Goal: Ask a question

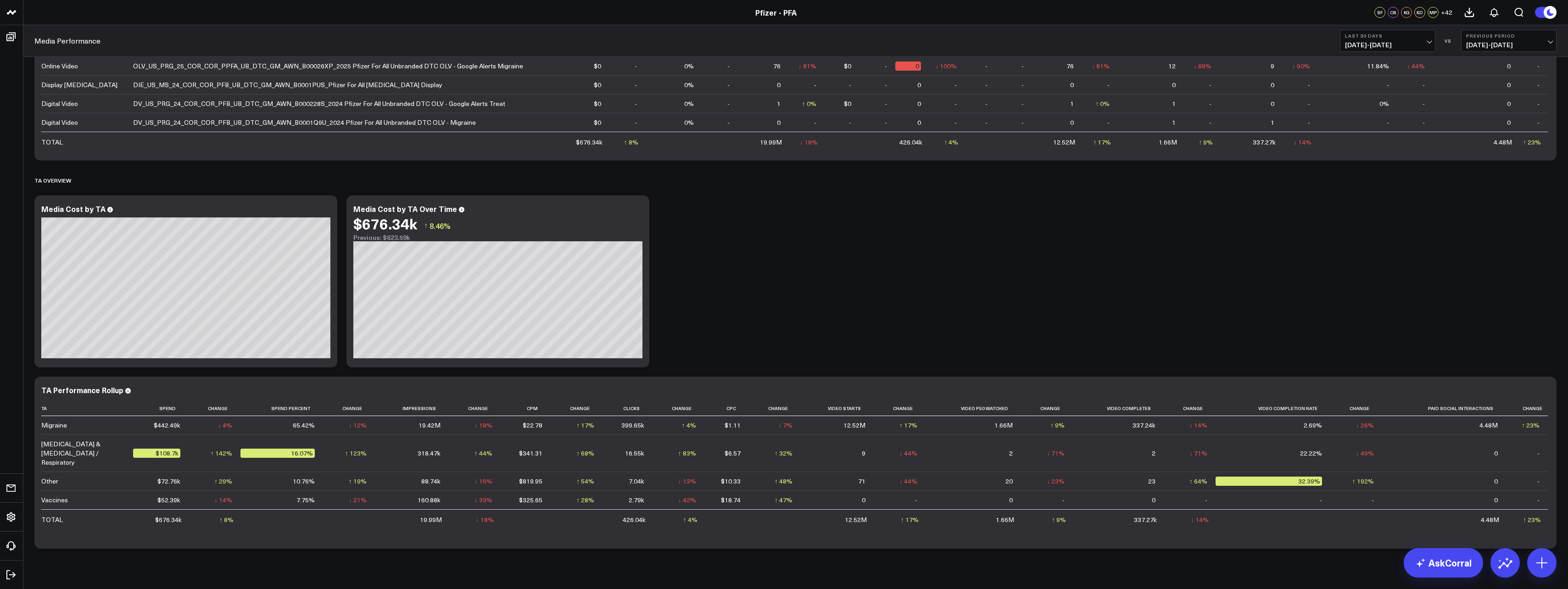
scroll to position [695, 0]
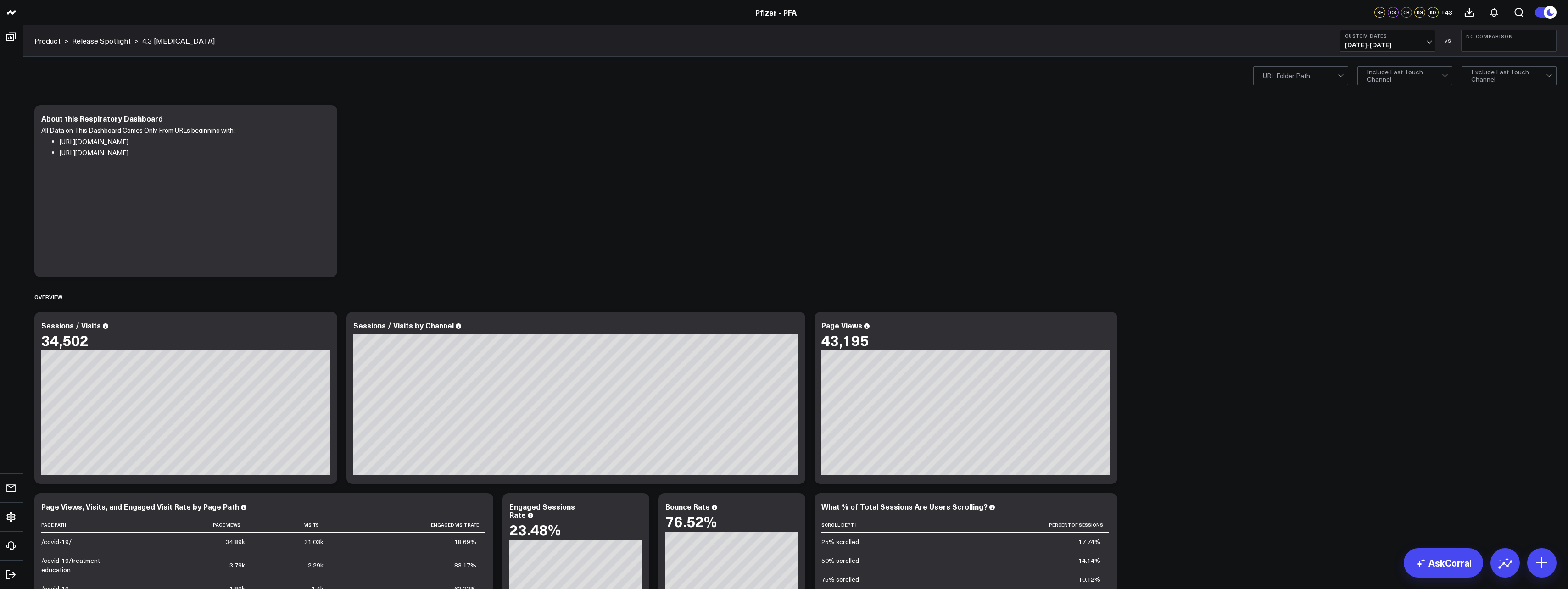
click at [1397, 38] on button "Custom Dates [DATE] - [DATE]" at bounding box center [1388, 41] width 96 height 22
click at [1374, 291] on link "Custom Dates" at bounding box center [1388, 293] width 94 height 17
select select "7"
select select "2025"
click at [1457, 64] on button "button" at bounding box center [1459, 66] width 9 height 11
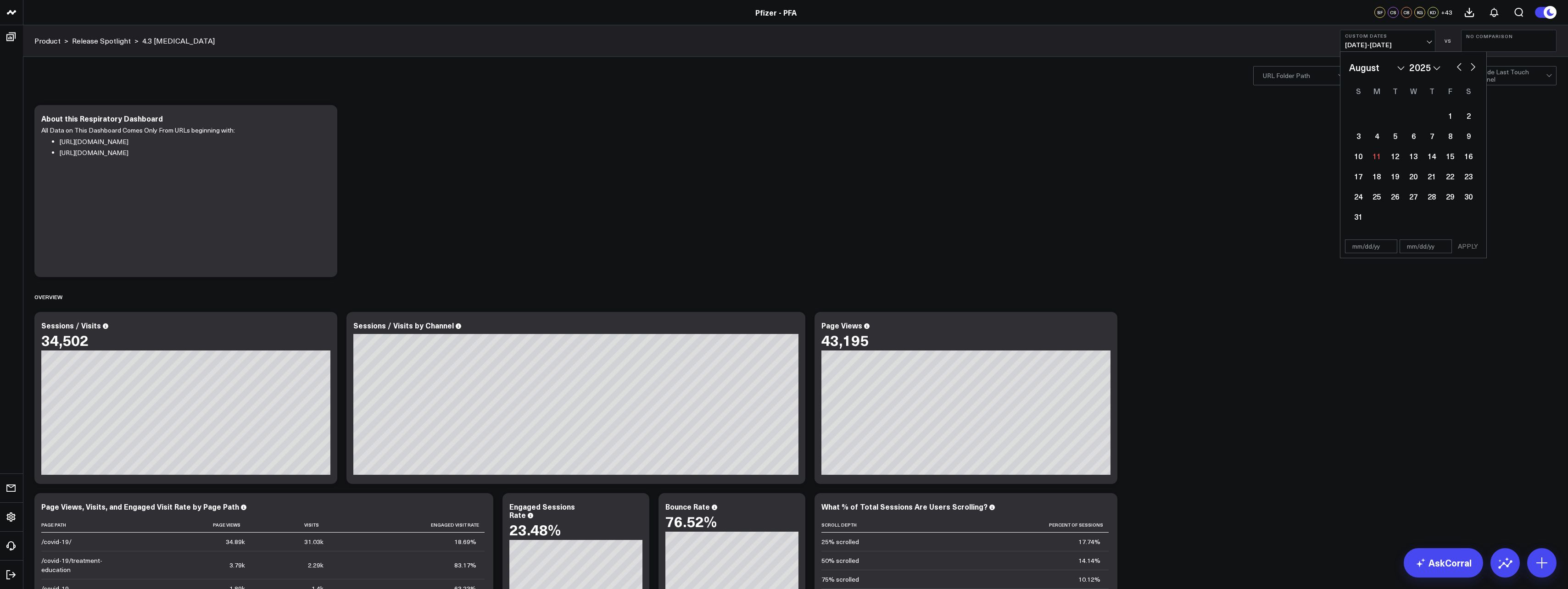
select select "6"
select select "2025"
click at [1432, 195] on div "31" at bounding box center [1432, 196] width 18 height 18
type input "[DATE]"
select select "6"
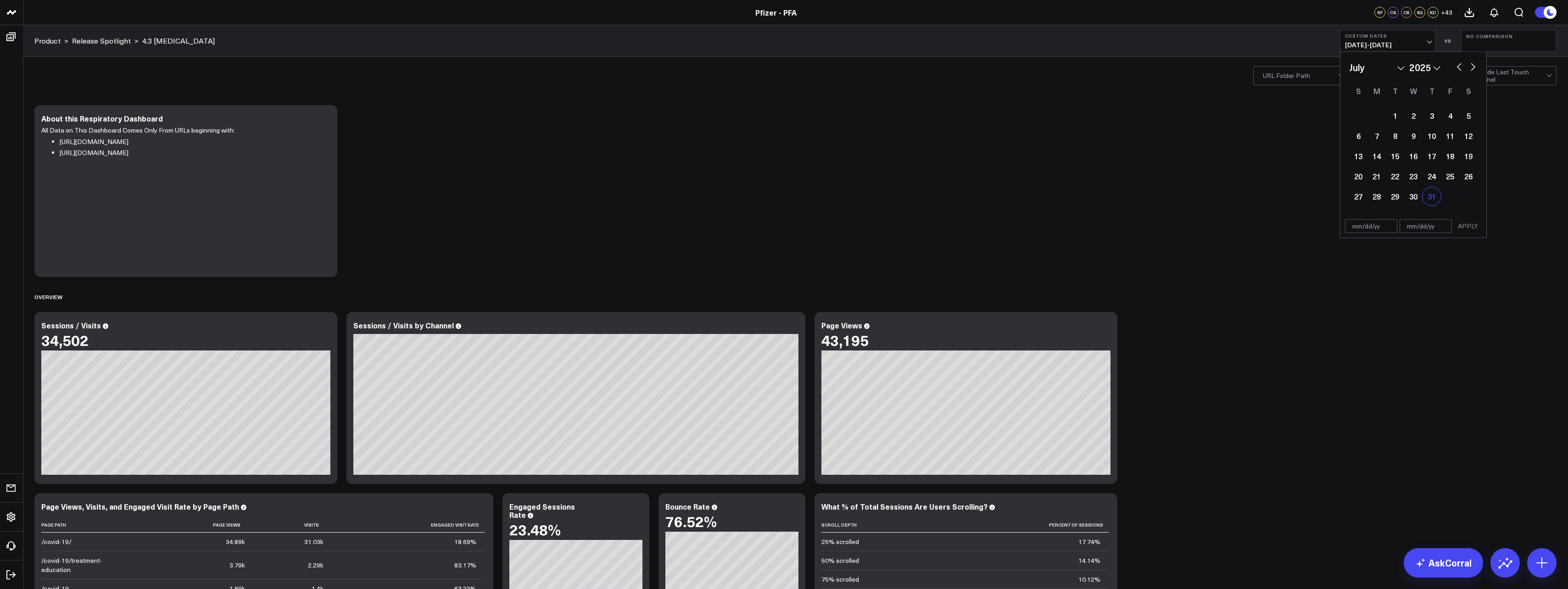
select select "2025"
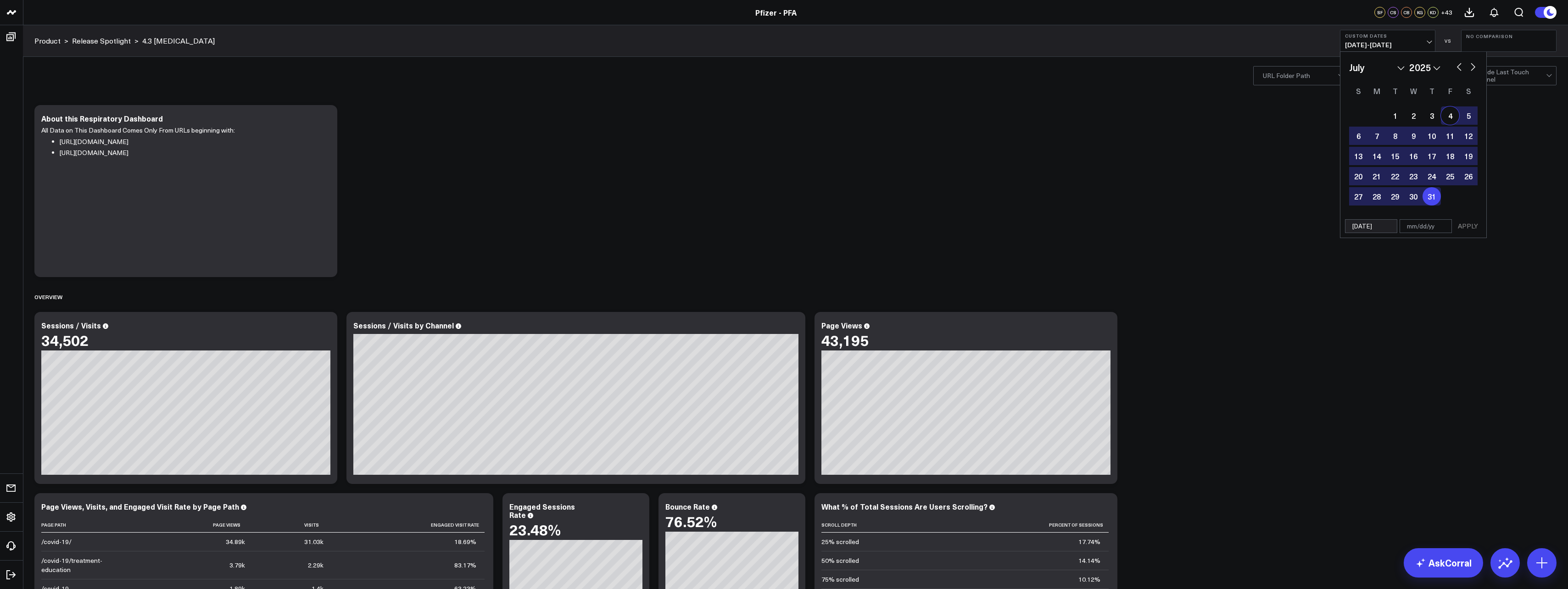
click at [1474, 66] on button "button" at bounding box center [1473, 66] width 9 height 11
select select "7"
select select "2025"
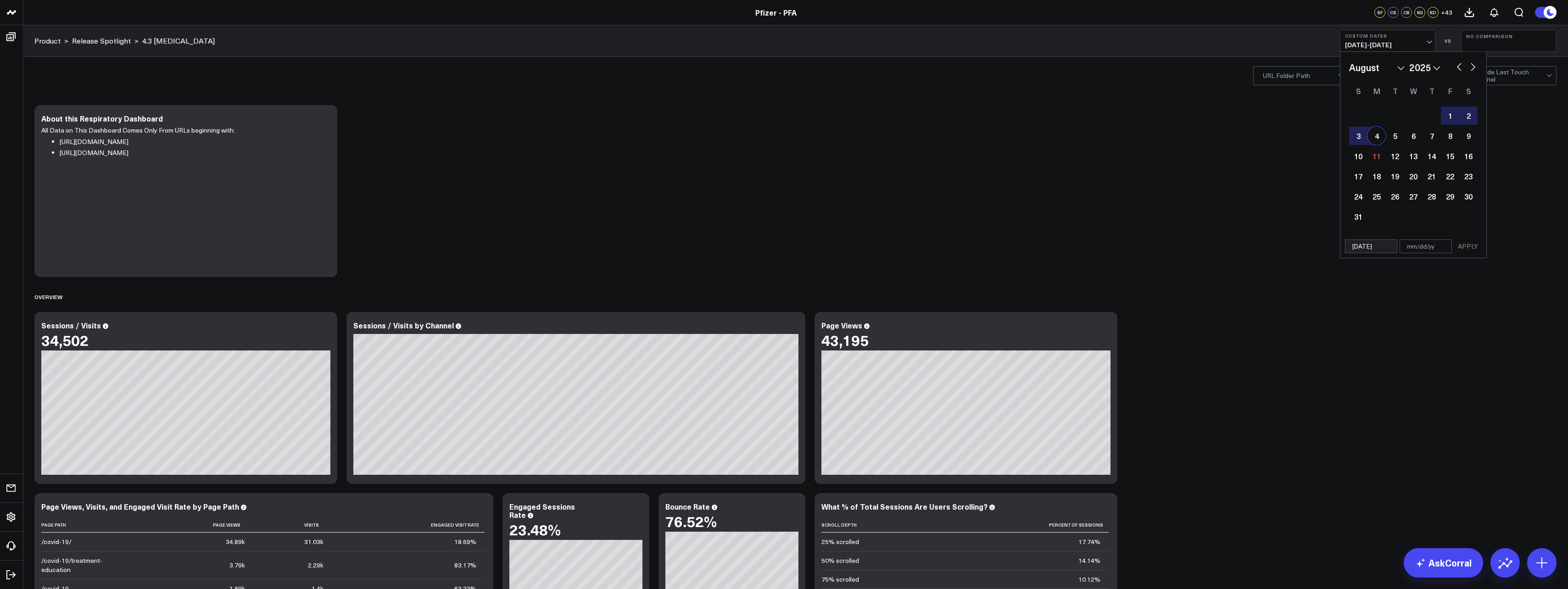
click at [1381, 137] on div "4" at bounding box center [1377, 136] width 18 height 18
type input "[DATE]"
select select "7"
select select "2025"
click at [1479, 247] on button "APPLY" at bounding box center [1468, 247] width 27 height 14
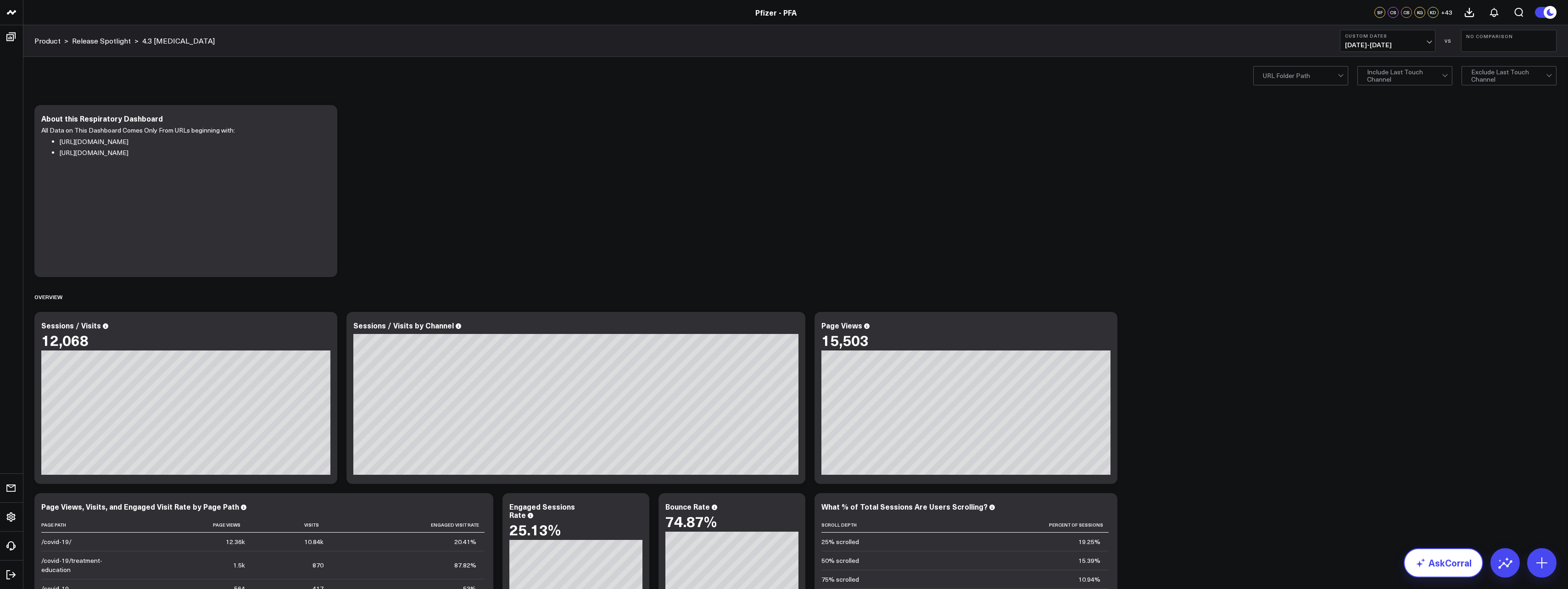
click at [1451, 563] on link "AskCorral" at bounding box center [1444, 563] width 80 height 29
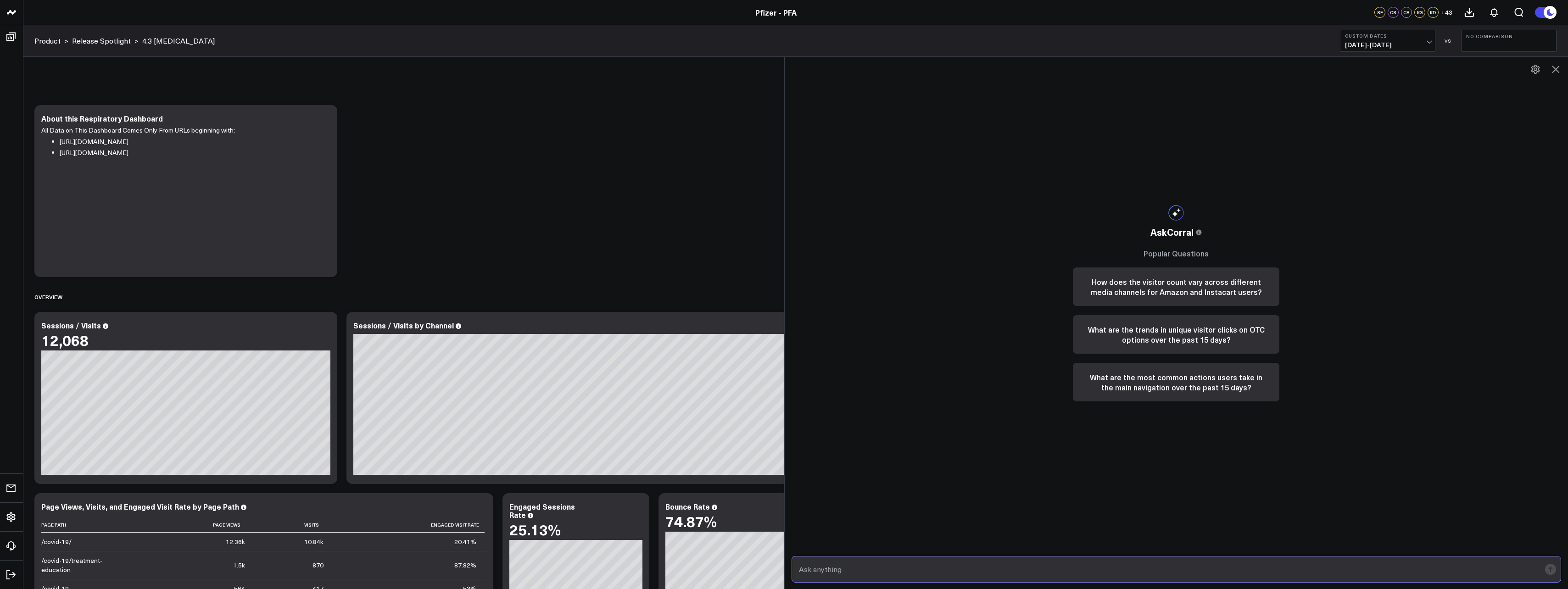
click at [1306, 565] on input "text" at bounding box center [1168, 569] width 744 height 17
type input "is there a chart that shows the HVA's that increased from 7/31-8/4?"
click at [1554, 565] on icon "submit" at bounding box center [1551, 569] width 11 height 11
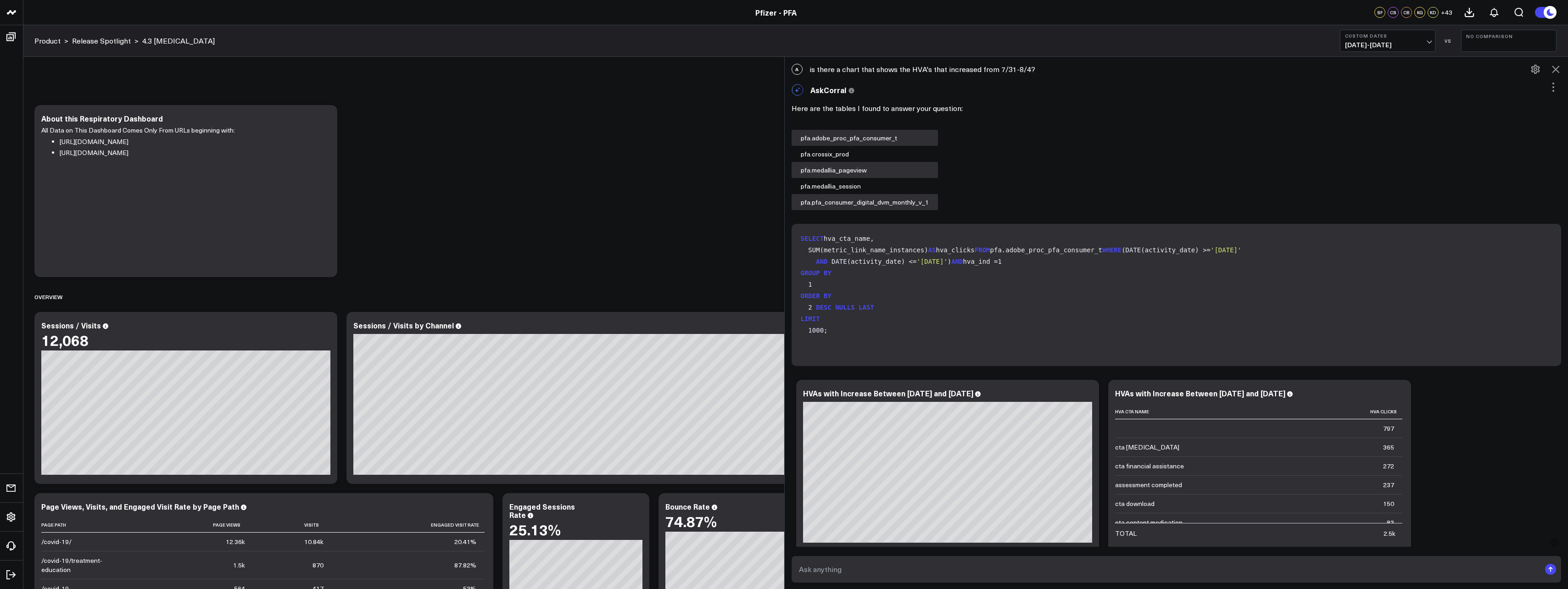
click at [927, 63] on div "A is there a chart that shows the HVA's that increased from 7/31-8/4?" at bounding box center [1177, 69] width 784 height 20
click at [926, 67] on div "A is there a chart that shows the HVA's that increased from 7/31-8/4?" at bounding box center [1177, 69] width 784 height 20
copy div "is there a chart that shows the HVA's that increased from 7/31-8/4?"
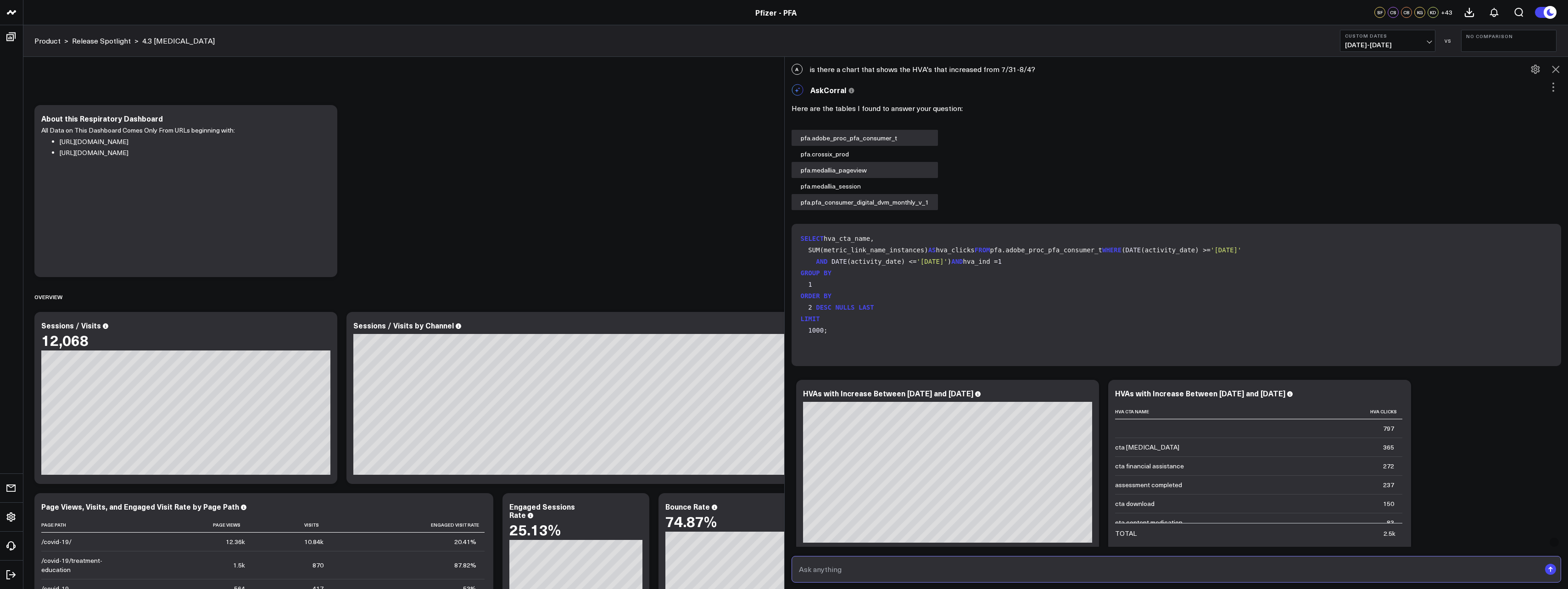
click at [926, 562] on input "text" at bounding box center [1168, 569] width 744 height 17
paste input "is there a chart that shows the HVA's that increased from 7/31-8/4?"
click at [1017, 571] on input "is there a chart that shows the HVA's that increased from 7/31-8/4?" at bounding box center [1168, 569] width 744 height 17
type input "is there a chart that shows the HVA's that increased from 7/31-8/4 on the [MEDI…"
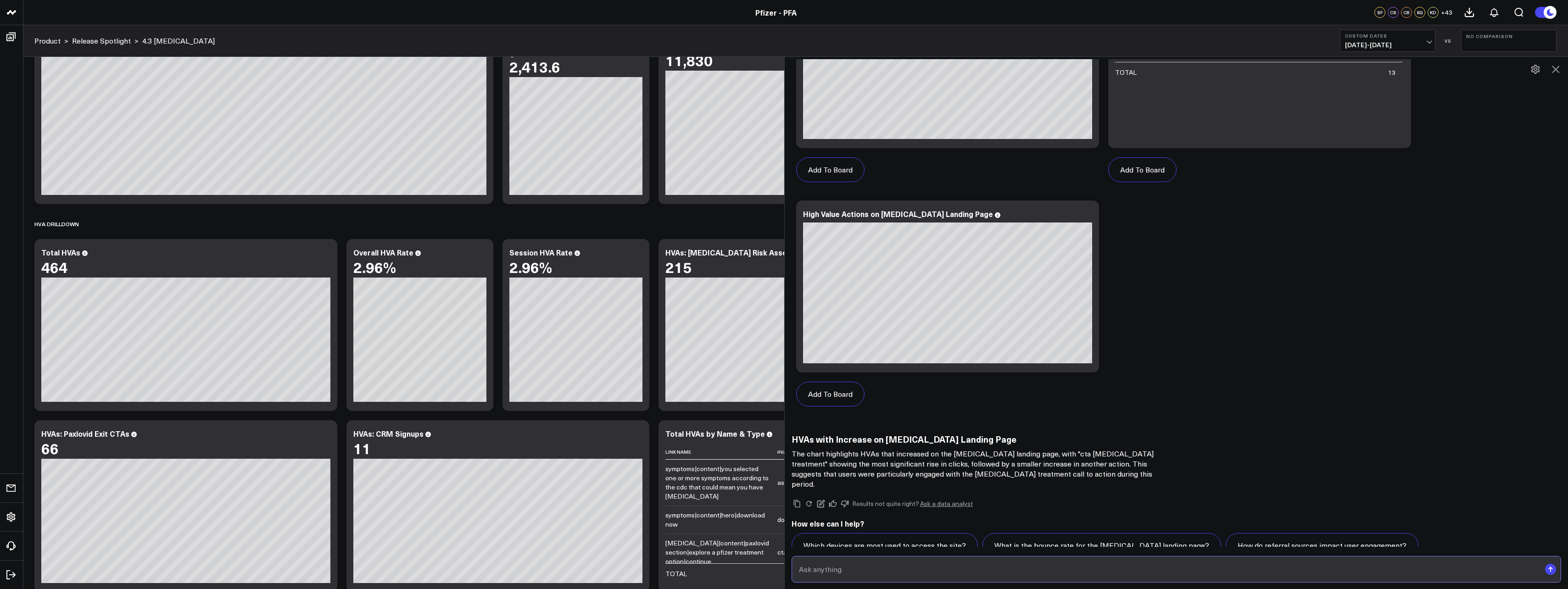
scroll to position [734, 0]
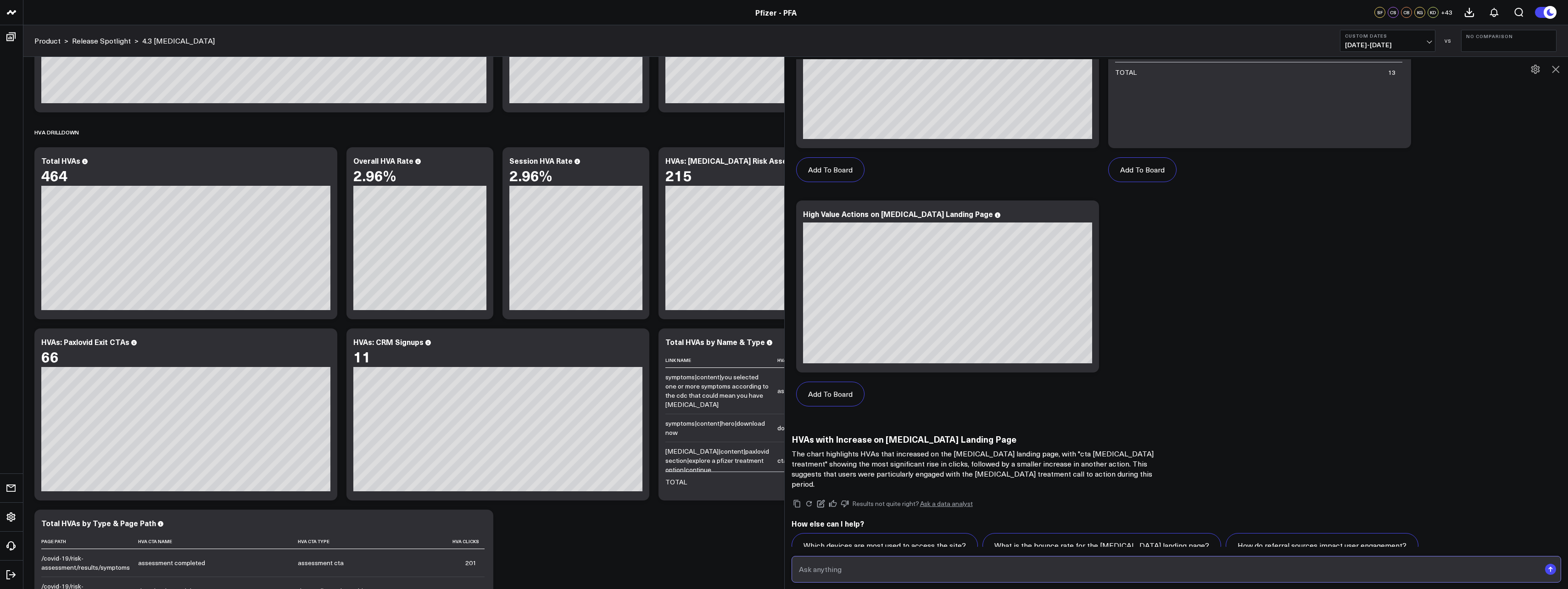
click at [894, 575] on input "text" at bounding box center [1168, 569] width 744 height 17
type input "chart that shows total [MEDICAL_DATA] site release HVAs from 7/31-8/4"
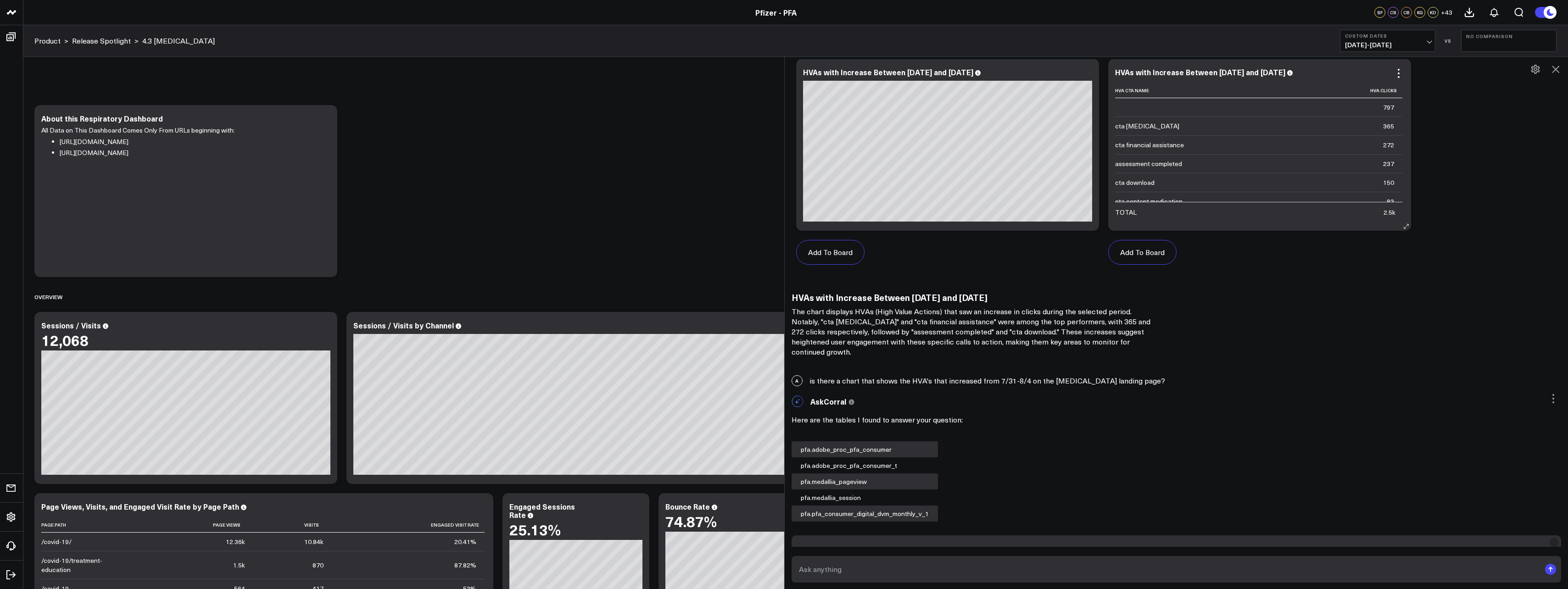
scroll to position [643, 0]
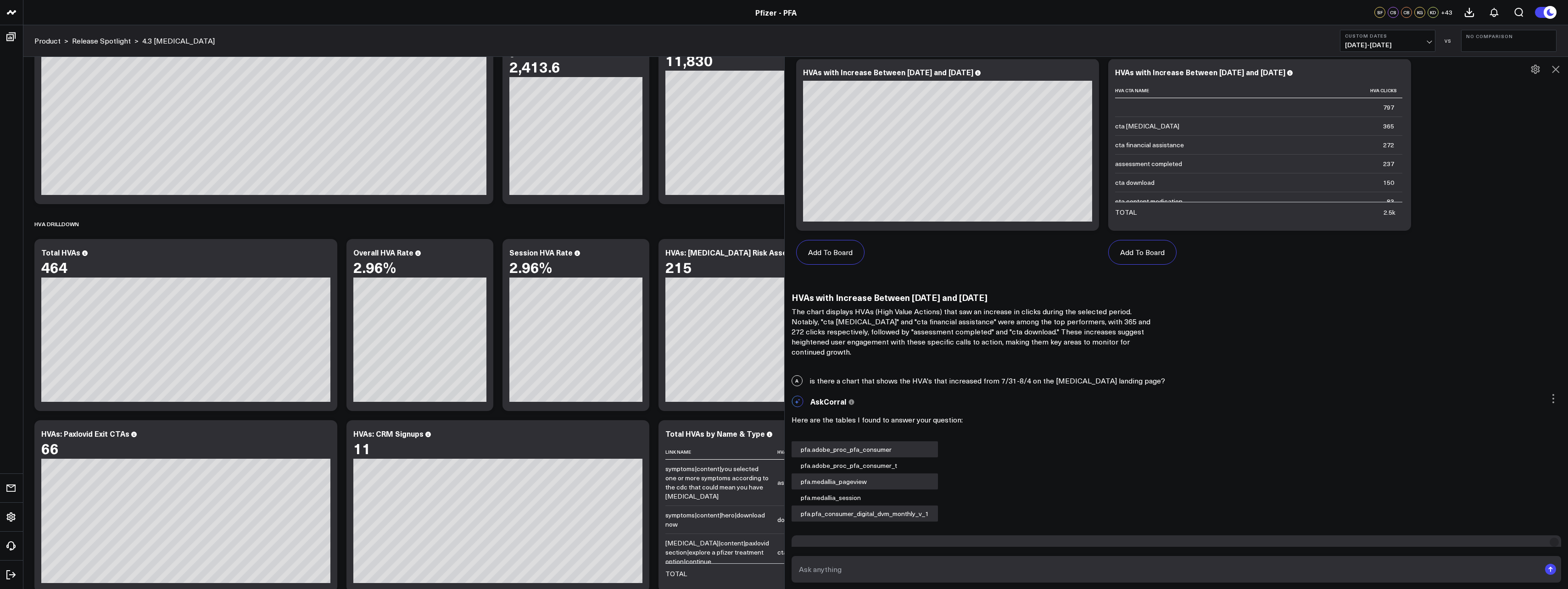
drag, startPoint x: 1553, startPoint y: 73, endPoint x: 1549, endPoint y: 80, distance: 8.1
click at [1553, 73] on icon at bounding box center [1556, 69] width 11 height 11
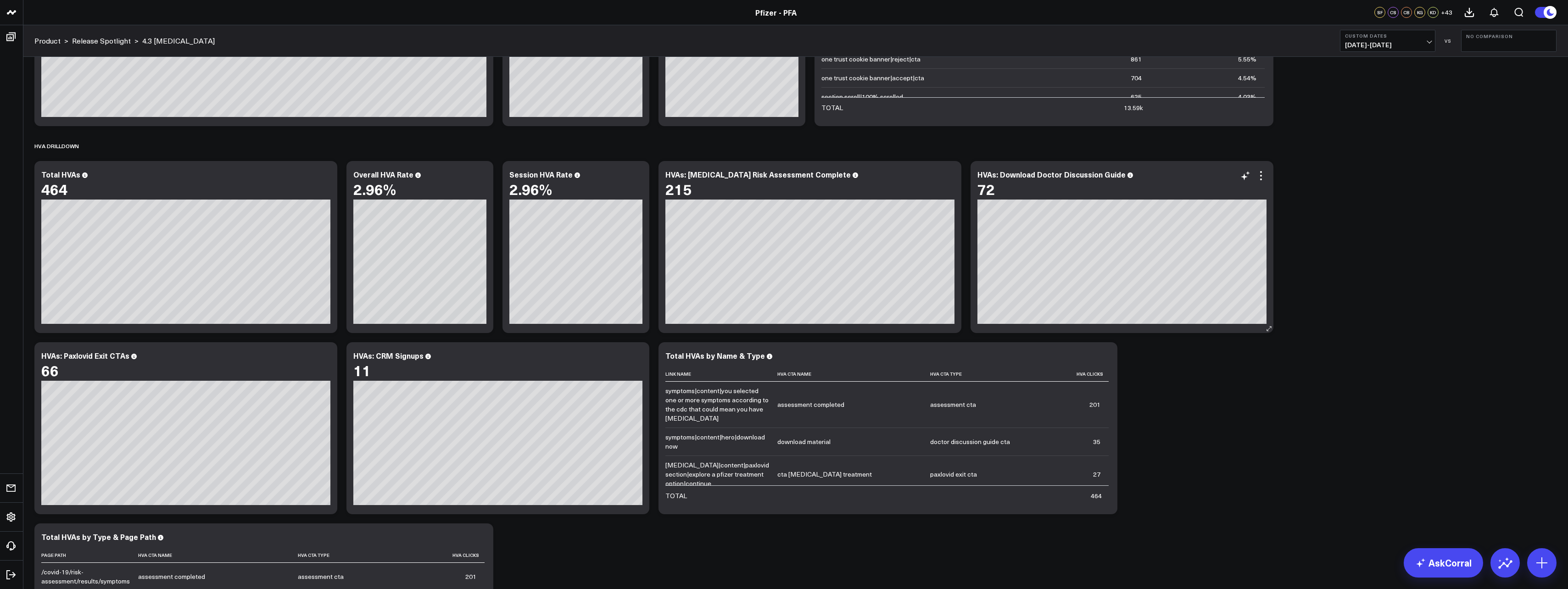
scroll to position [734, 0]
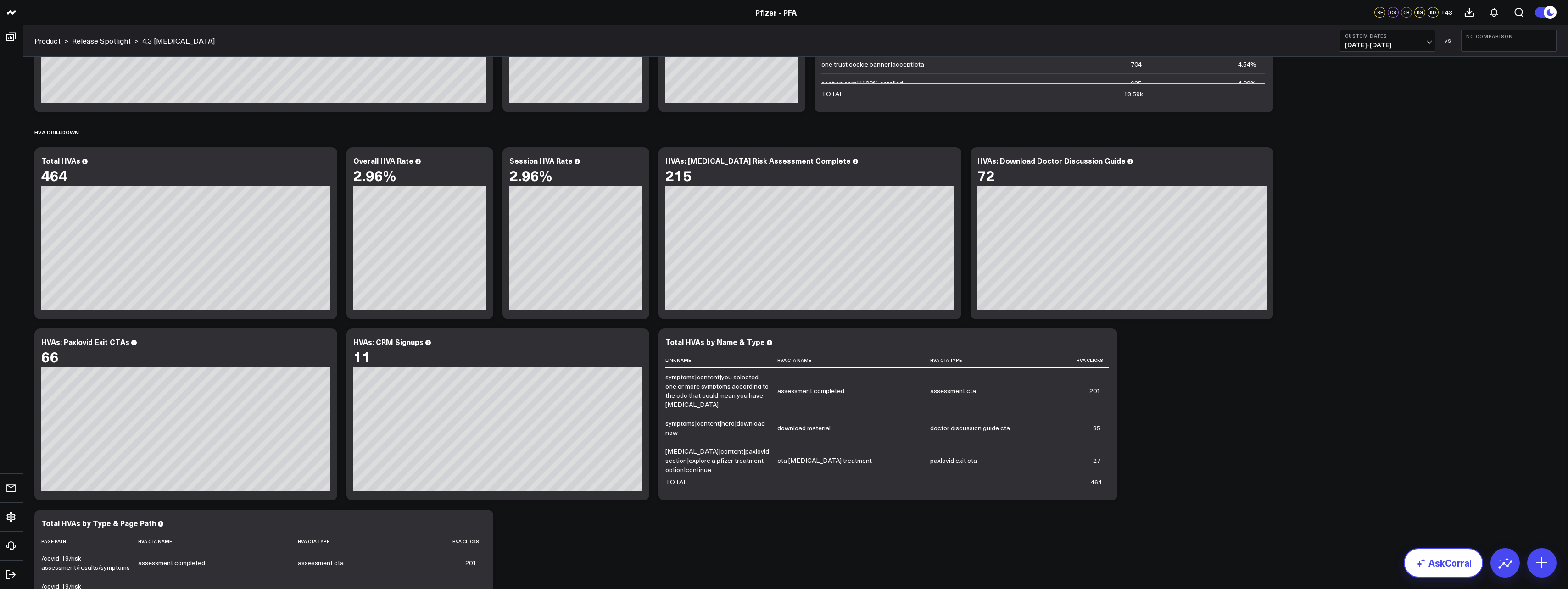
click at [1452, 558] on link "AskCorral" at bounding box center [1444, 563] width 80 height 29
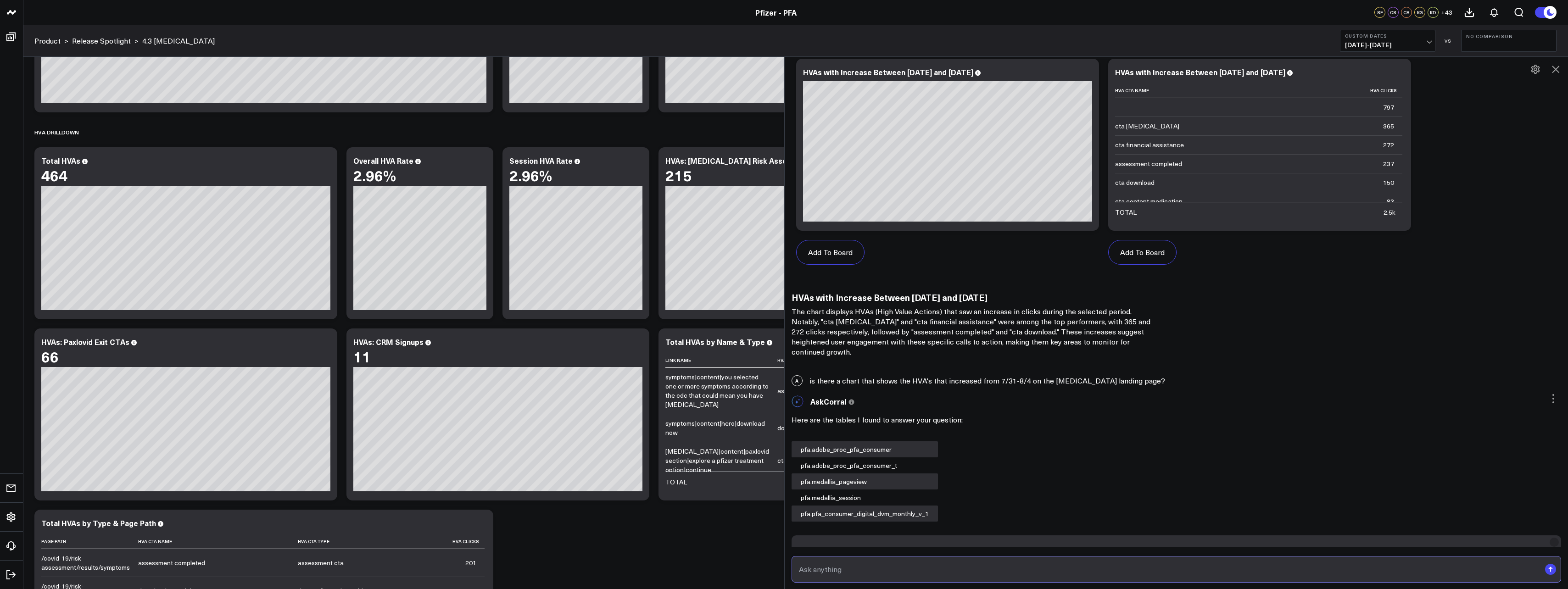
click at [959, 570] on input "text" at bounding box center [1168, 569] width 744 height 17
type input "total hvas from 7/7-8/4"
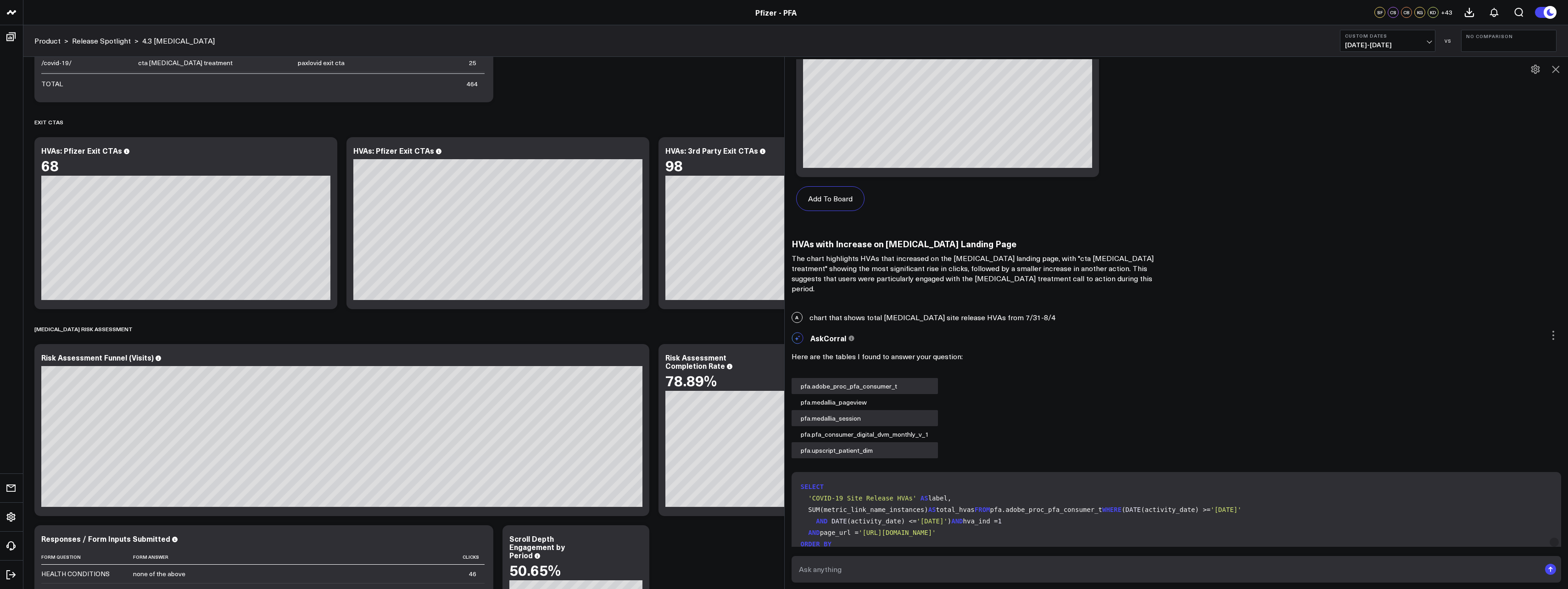
scroll to position [1285, 0]
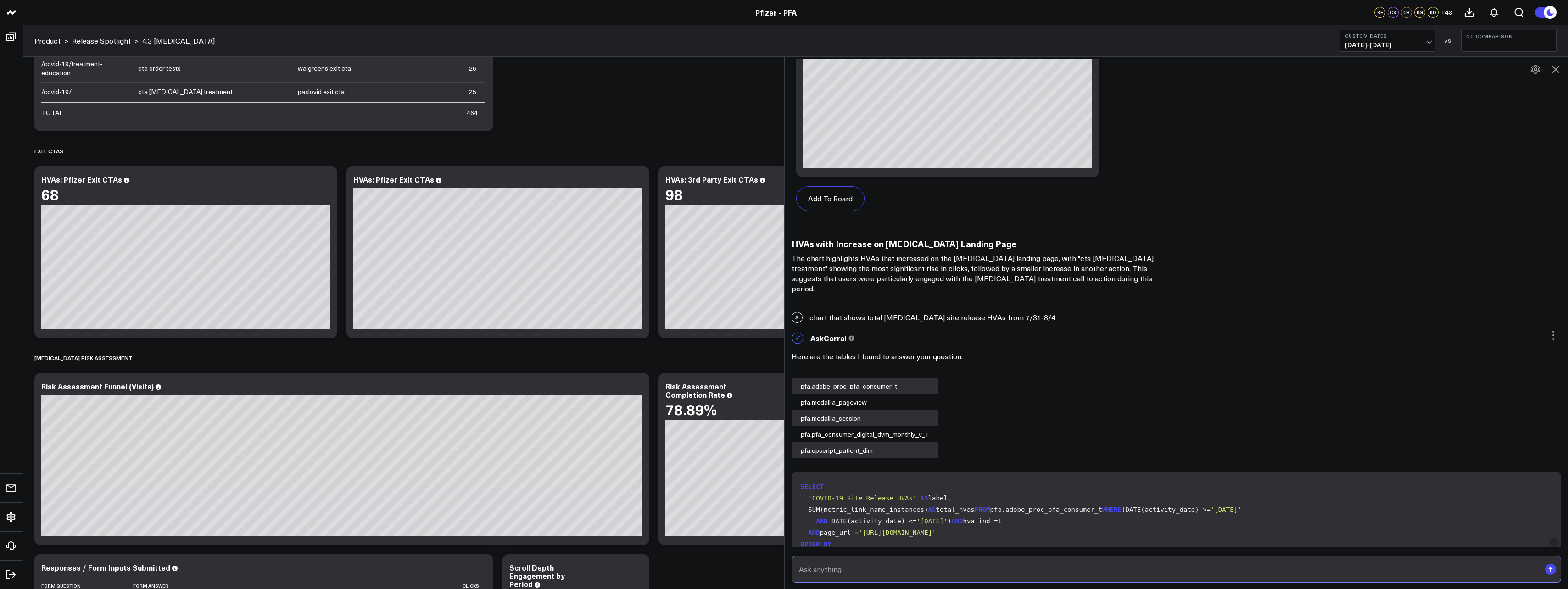
click at [889, 565] on input "text" at bounding box center [1168, 569] width 744 height 17
click at [888, 567] on input "text" at bounding box center [1168, 569] width 744 height 17
type input "what is the total HVAs frpm 7/7-8/4"
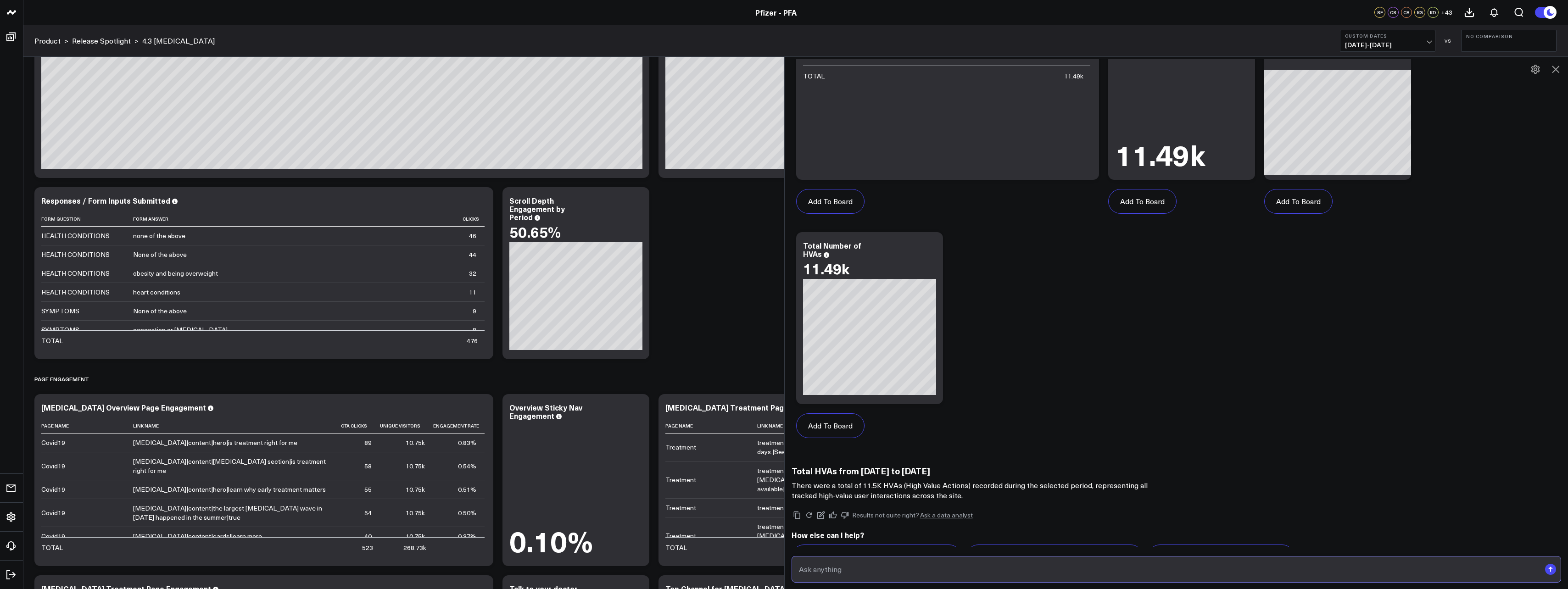
scroll to position [3069, 0]
click at [1551, 65] on icon at bounding box center [1556, 69] width 11 height 11
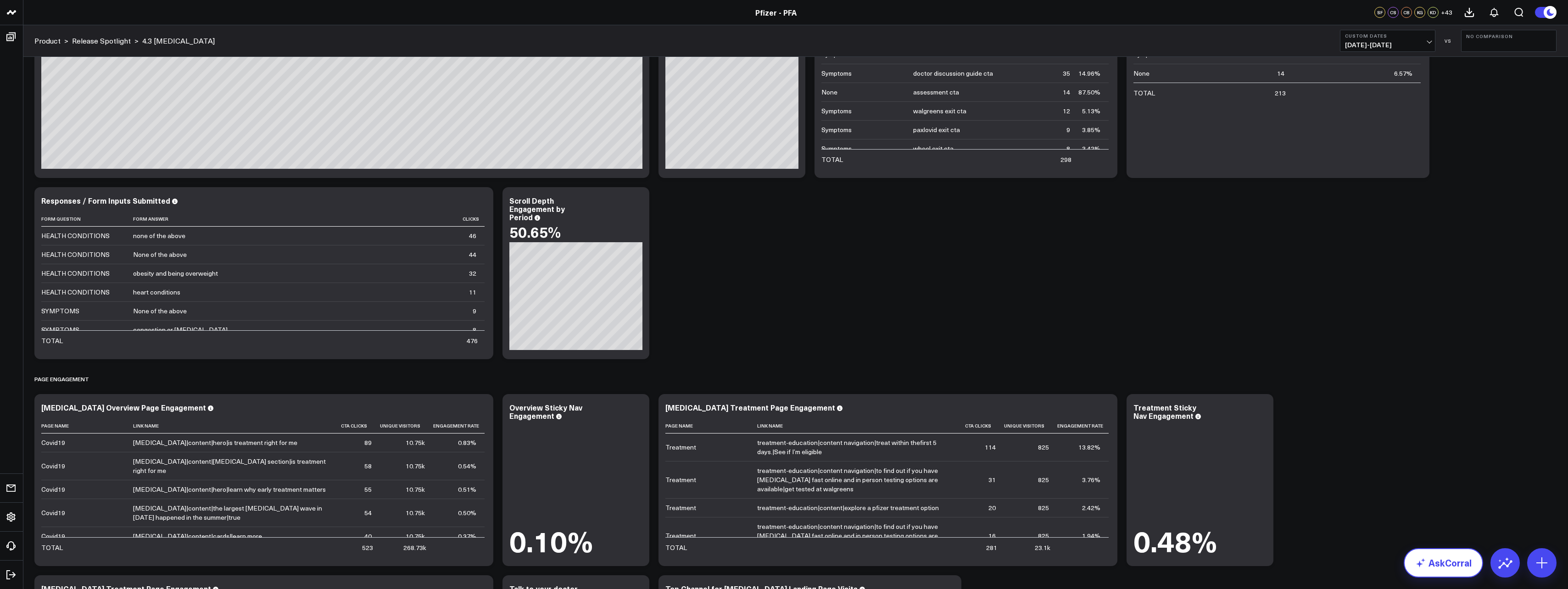
click at [1439, 567] on link "AskCorral" at bounding box center [1444, 563] width 80 height 29
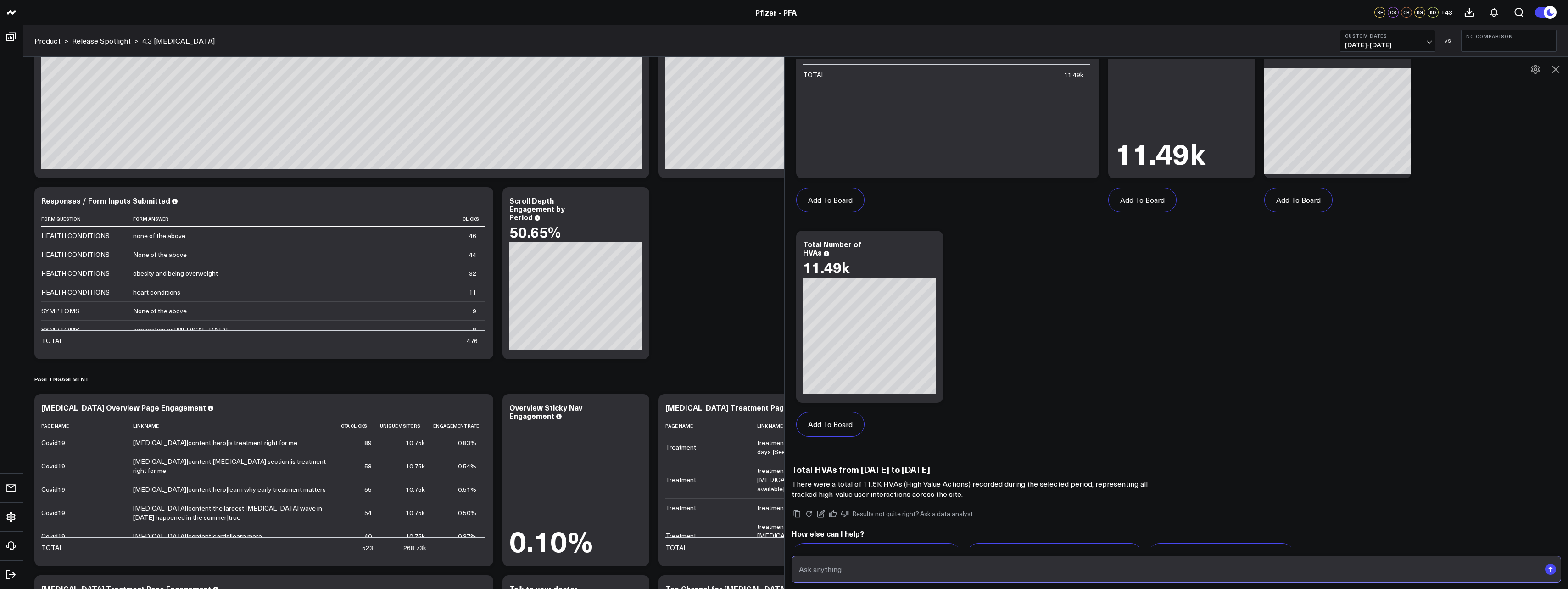
click at [1026, 569] on input "text" at bounding box center [1168, 569] width 744 height 17
type input "what contributed to the [MEDICAL_DATA] HVA increase from 7/31-8/4?"
click at [1555, 564] on icon "submit" at bounding box center [1551, 569] width 11 height 11
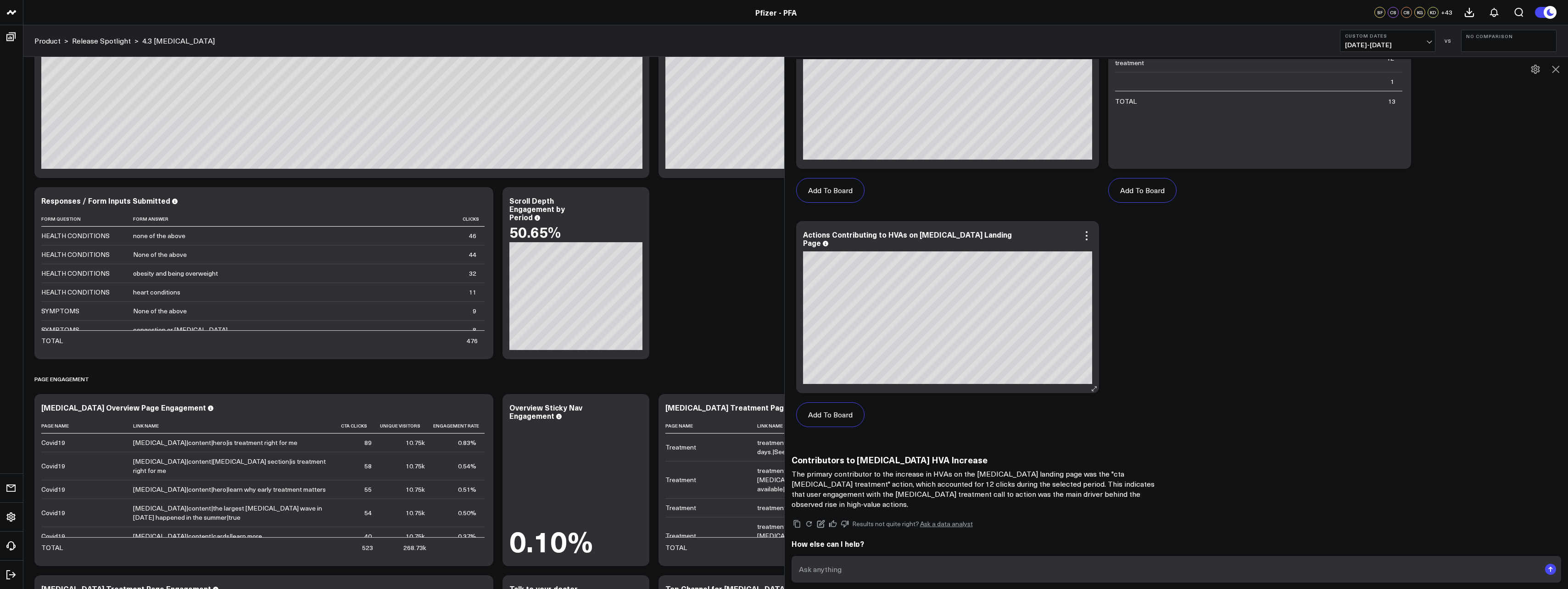
scroll to position [1870, 0]
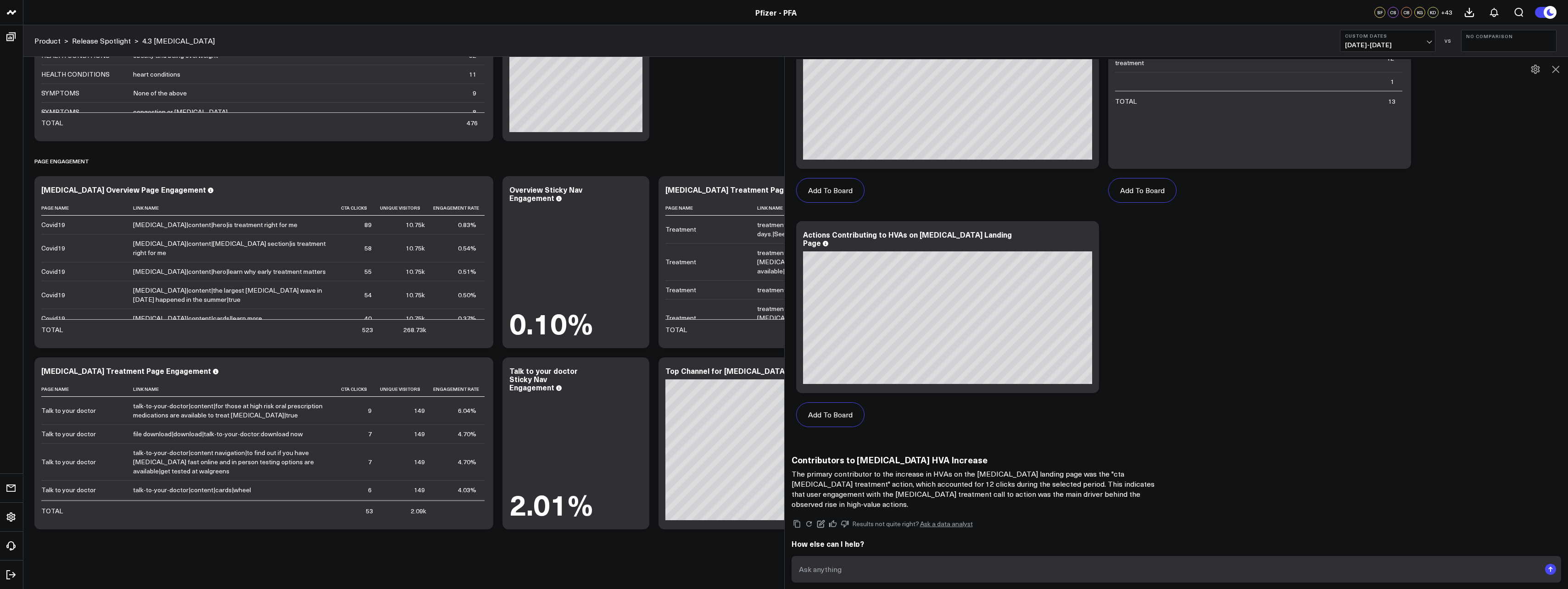
click at [1555, 67] on icon at bounding box center [1556, 69] width 11 height 11
